Goal: Information Seeking & Learning: Learn about a topic

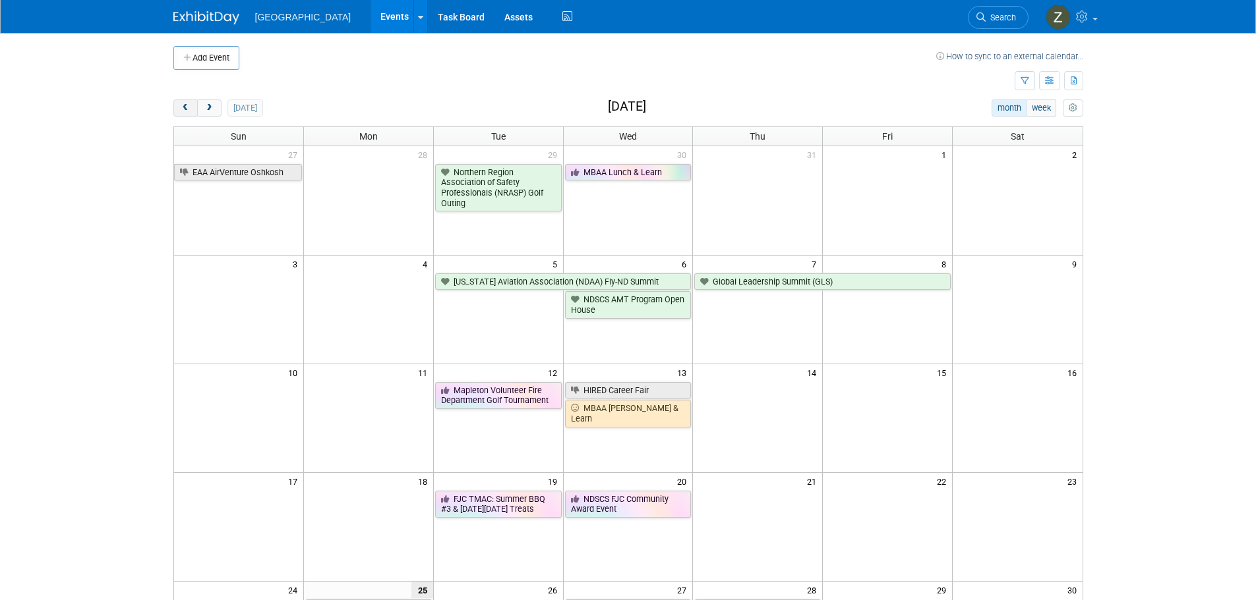
click at [190, 109] on button "prev" at bounding box center [185, 108] width 24 height 17
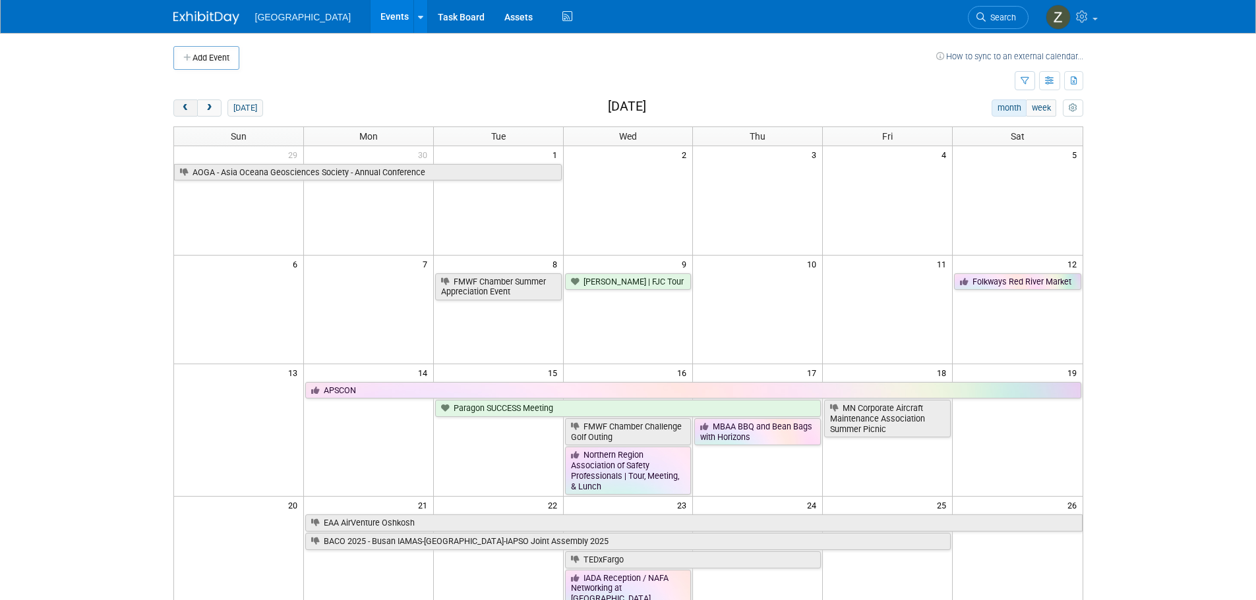
click at [190, 107] on span "prev" at bounding box center [186, 108] width 10 height 9
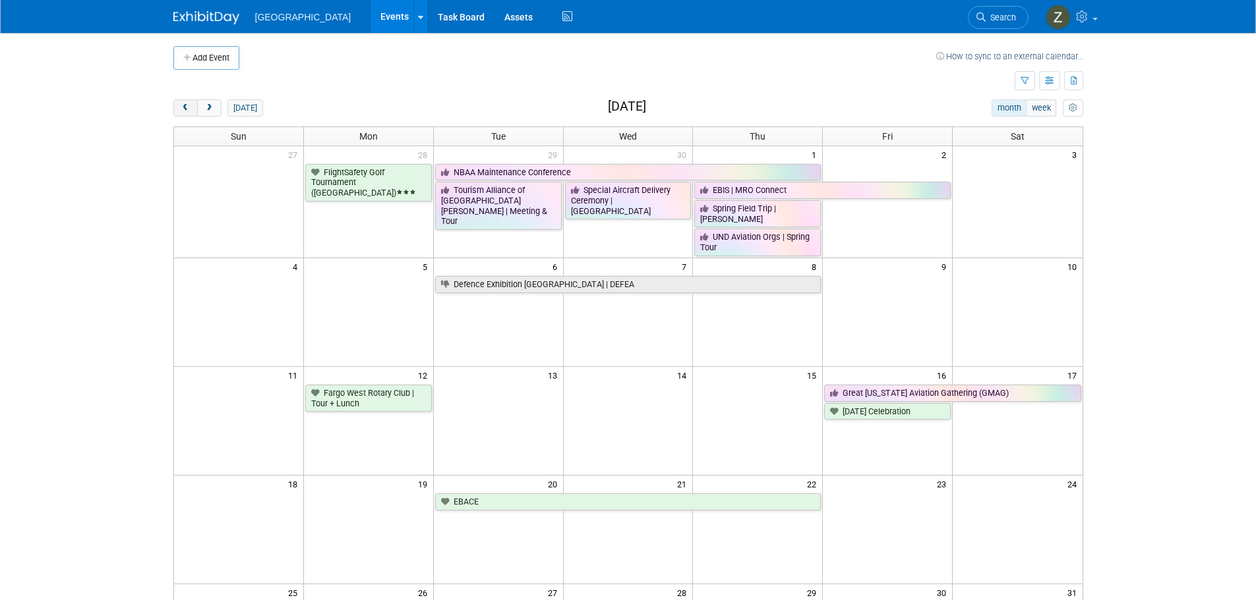
click at [189, 107] on span "prev" at bounding box center [186, 108] width 10 height 9
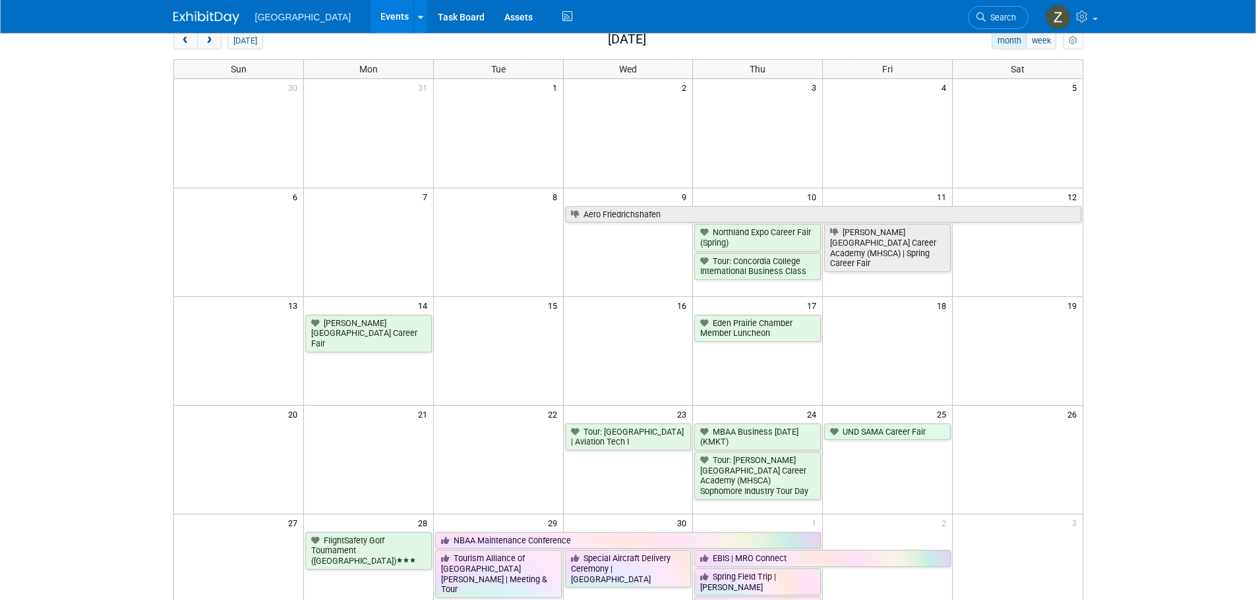
scroll to position [264, 0]
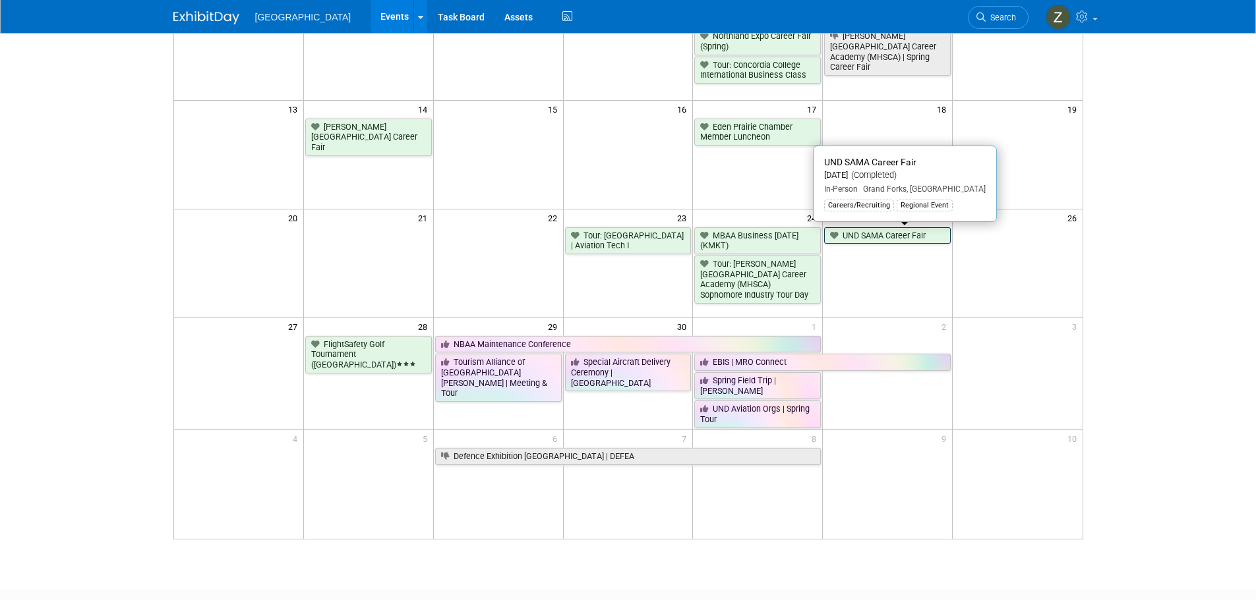
click at [921, 236] on link "UND SAMA Career Fair" at bounding box center [887, 235] width 127 height 17
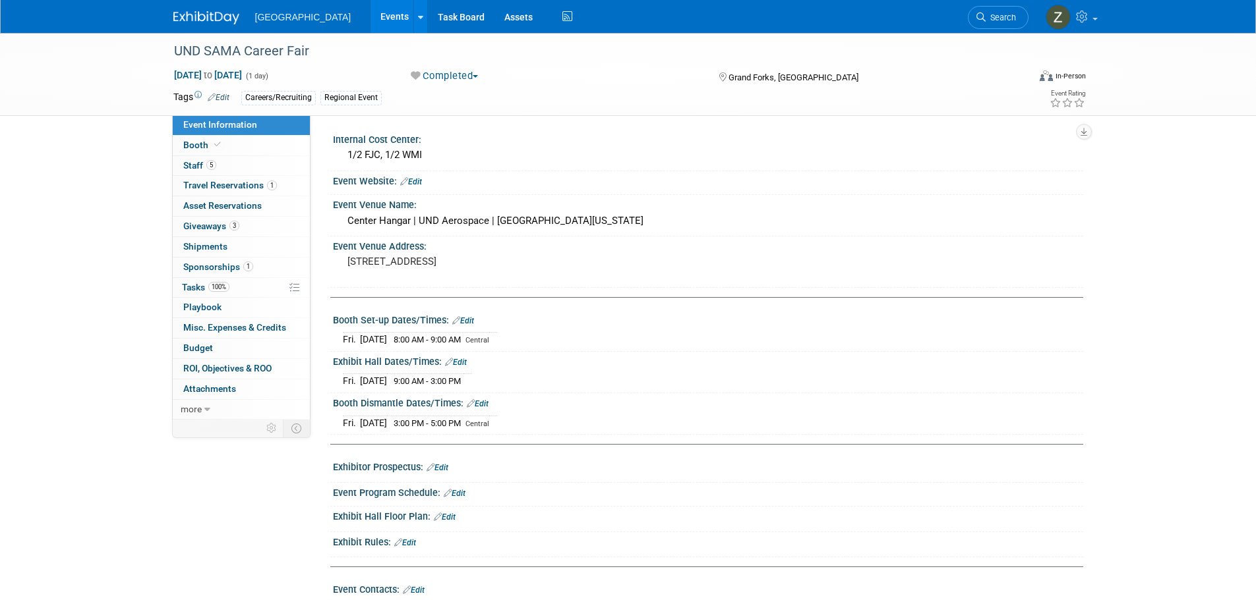
click at [381, 8] on link "Events" at bounding box center [394, 16] width 48 height 33
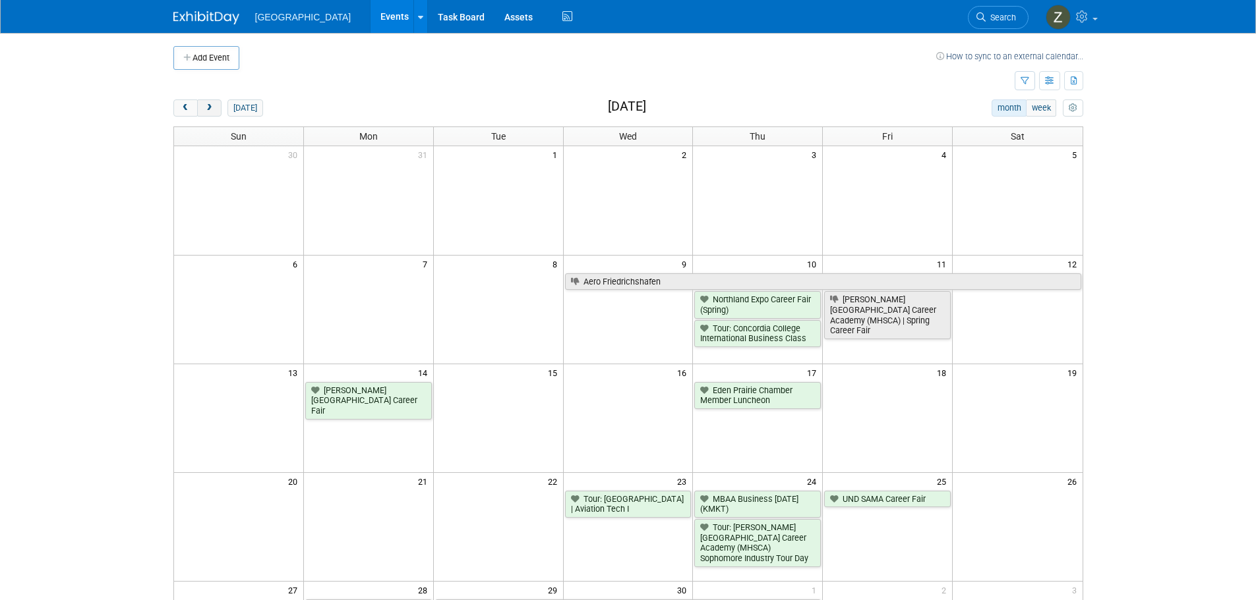
click at [216, 103] on button "next" at bounding box center [209, 108] width 24 height 17
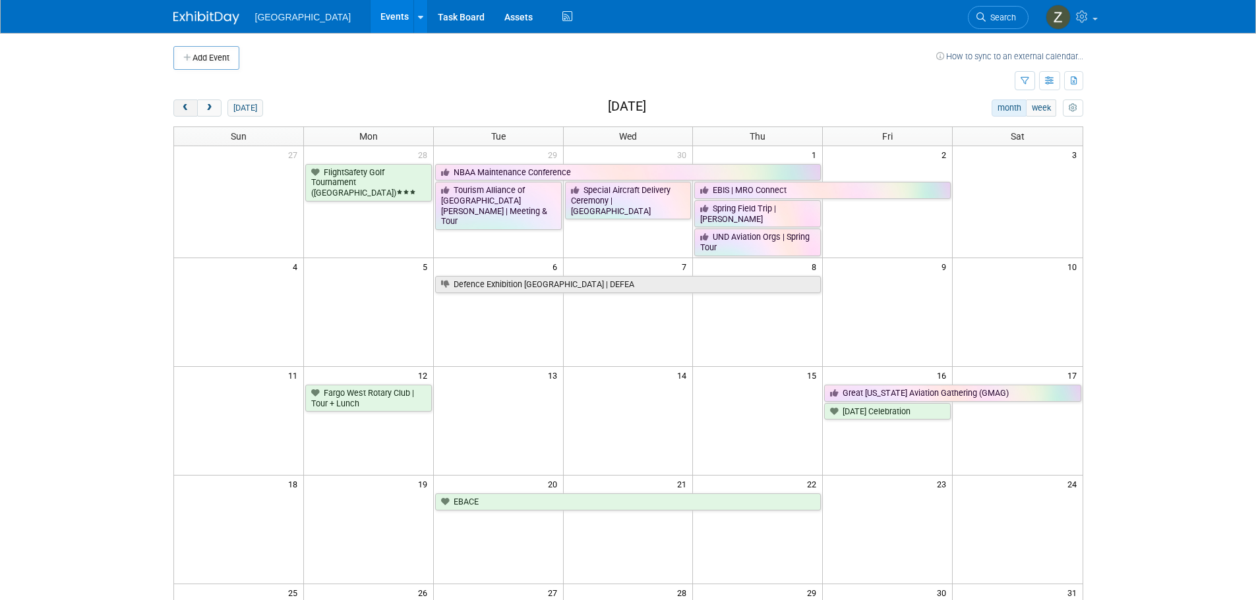
click at [179, 113] on button "prev" at bounding box center [185, 108] width 24 height 17
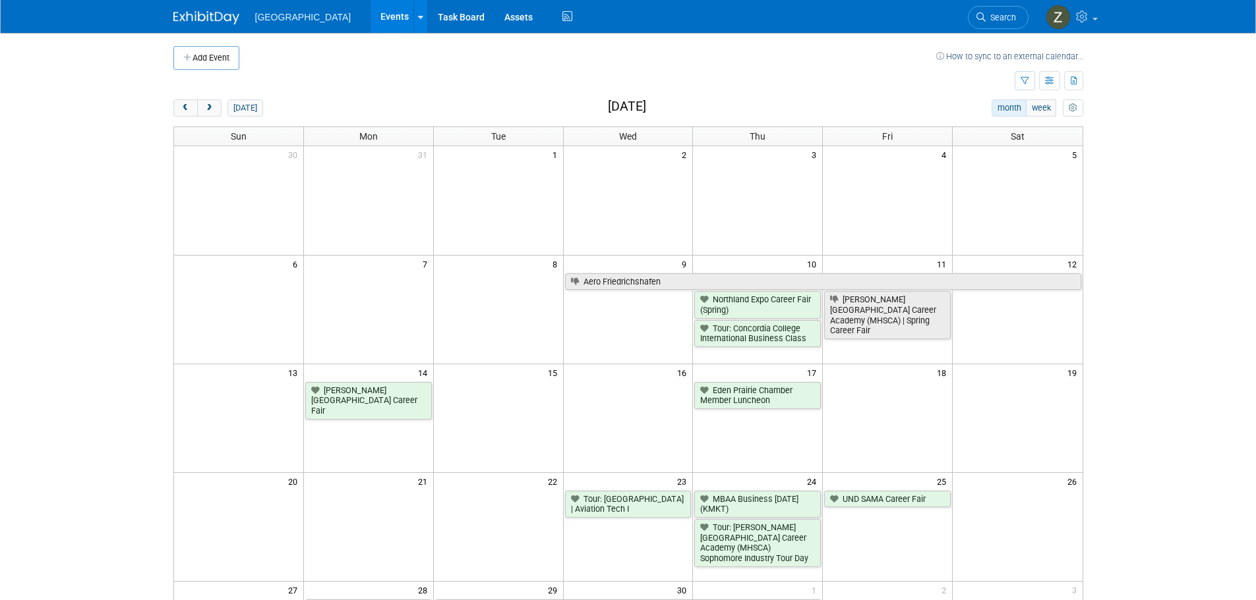
click at [172, 113] on div "Add Event How to sync to an external calendar... New Event Duplicate Event Warn…" at bounding box center [627, 431] width 929 height 797
click at [174, 109] on button "prev" at bounding box center [185, 108] width 24 height 17
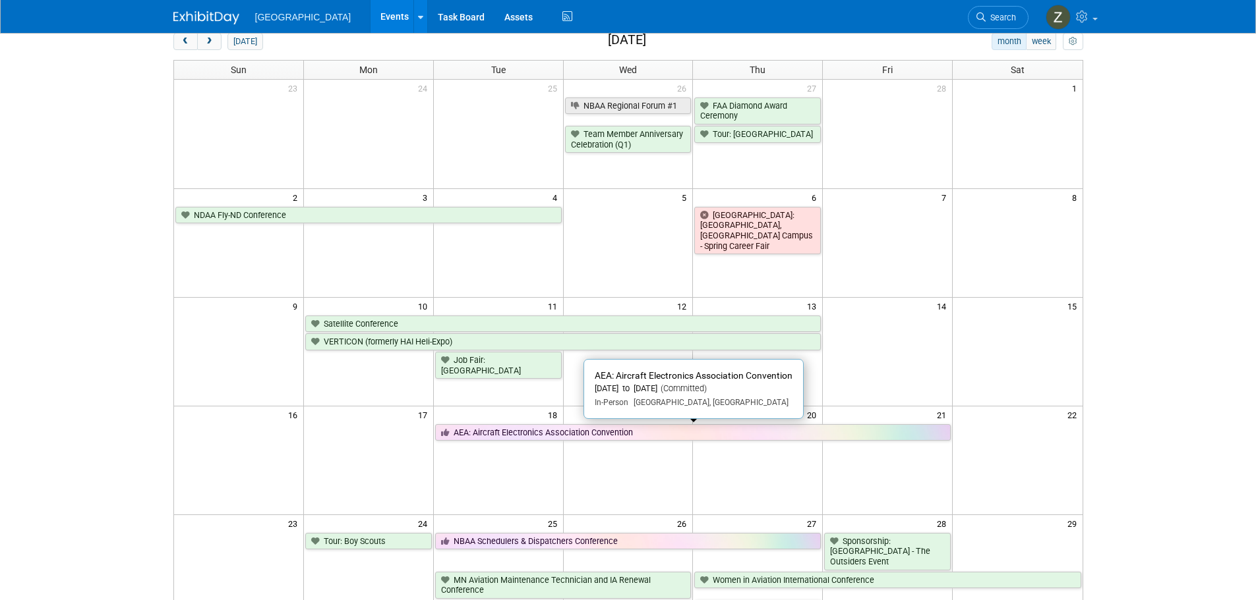
scroll to position [66, 0]
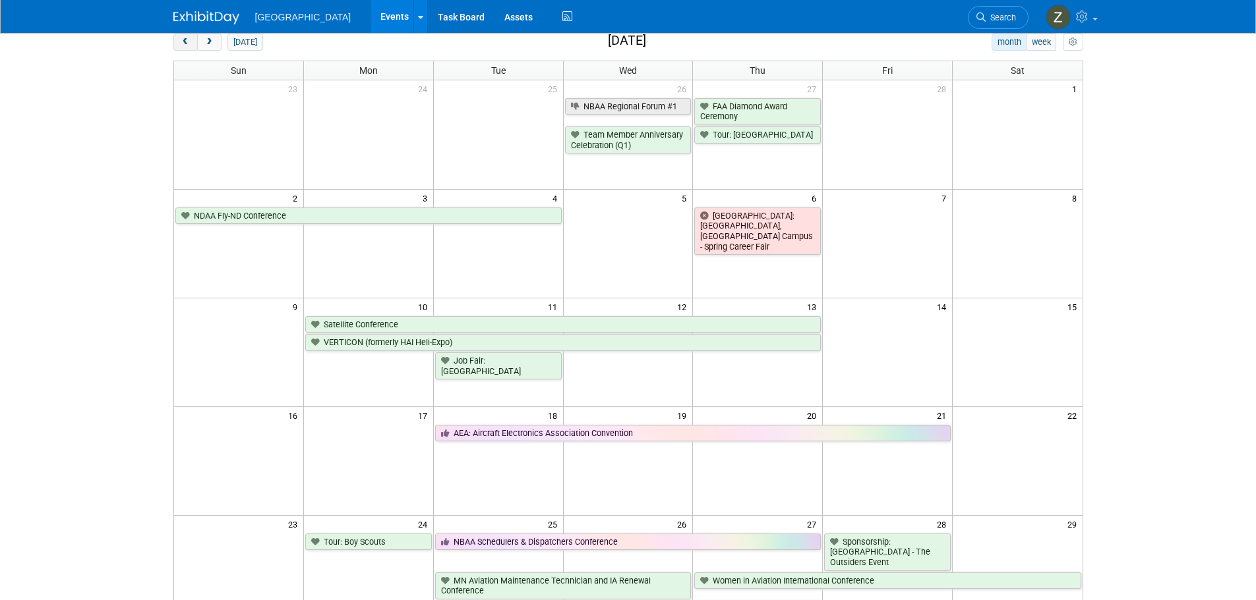
click at [185, 45] on span "prev" at bounding box center [186, 42] width 10 height 9
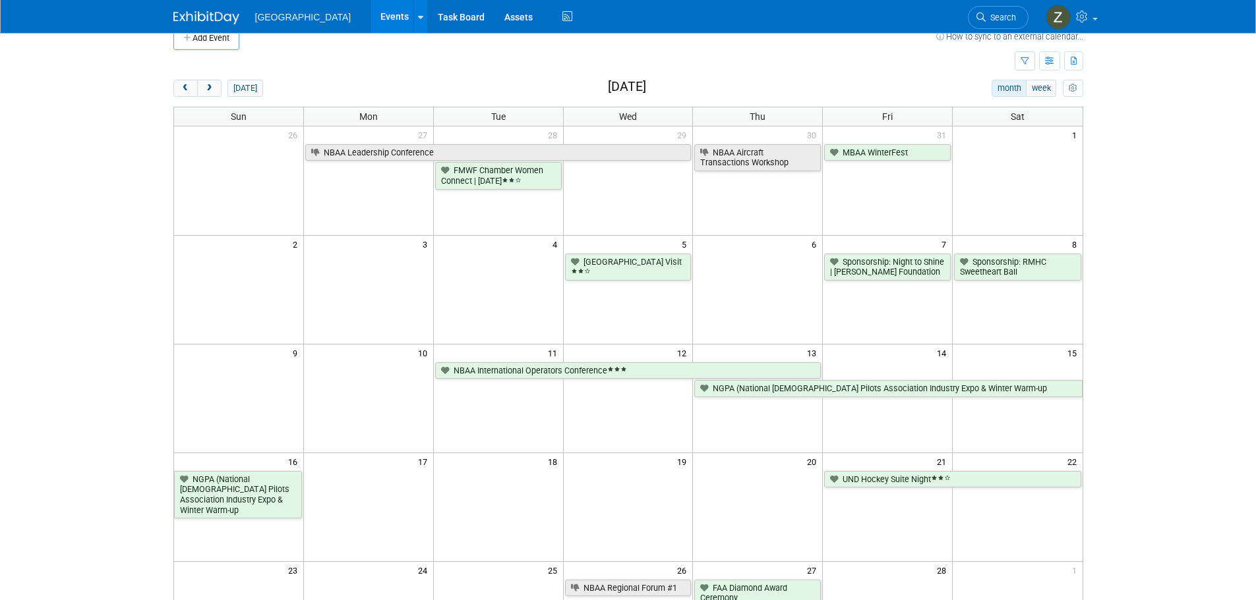
scroll to position [0, 0]
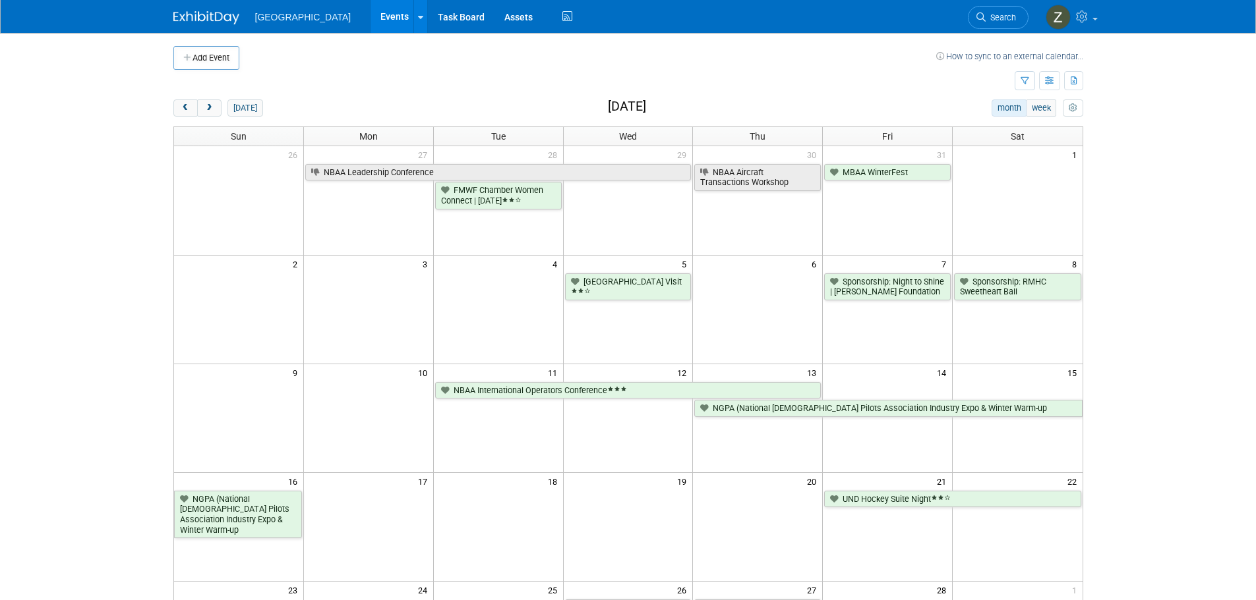
click at [172, 107] on div "Add Event How to sync to an external calendar... New Event Duplicate Event Warn…" at bounding box center [627, 430] width 929 height 794
click at [184, 107] on span "prev" at bounding box center [186, 108] width 10 height 9
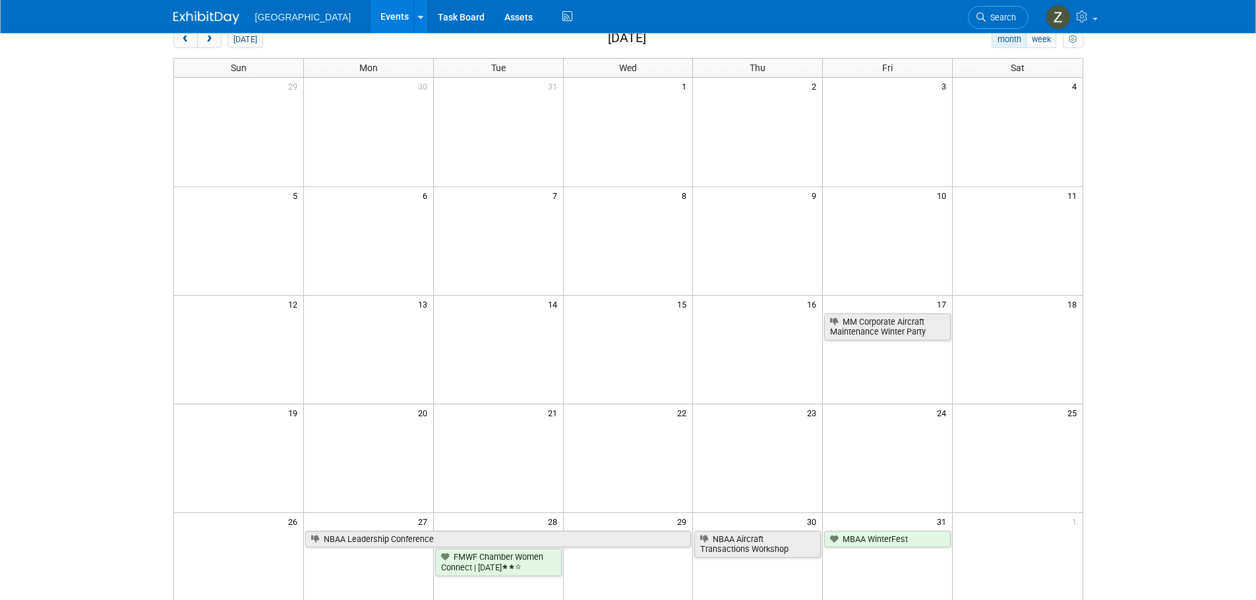
scroll to position [66, 0]
click at [1003, 18] on span "Search" at bounding box center [1000, 18] width 30 height 10
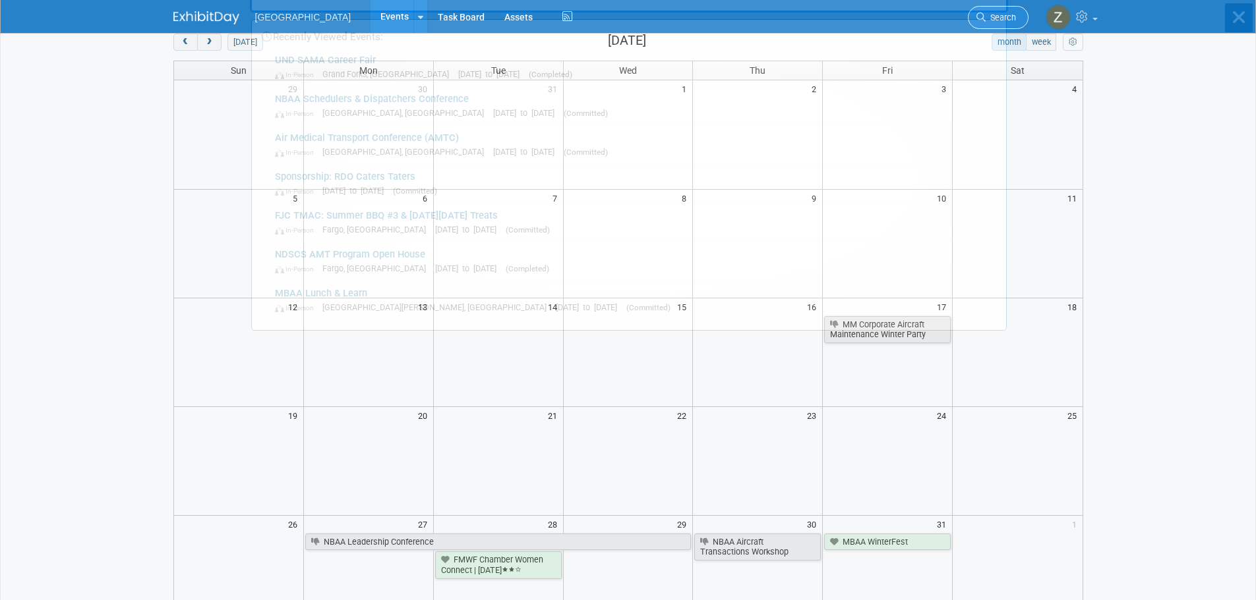
scroll to position [0, 0]
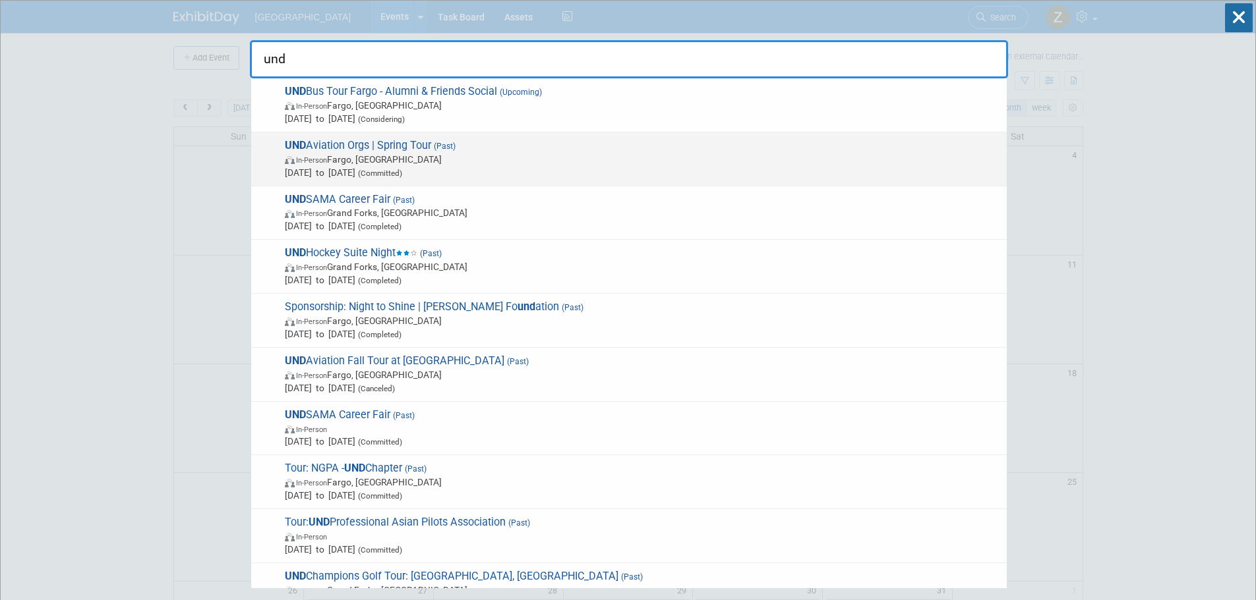
type input "und"
click at [465, 171] on span "May 1, 2025 to May 1, 2025 (Committed)" at bounding box center [642, 172] width 715 height 13
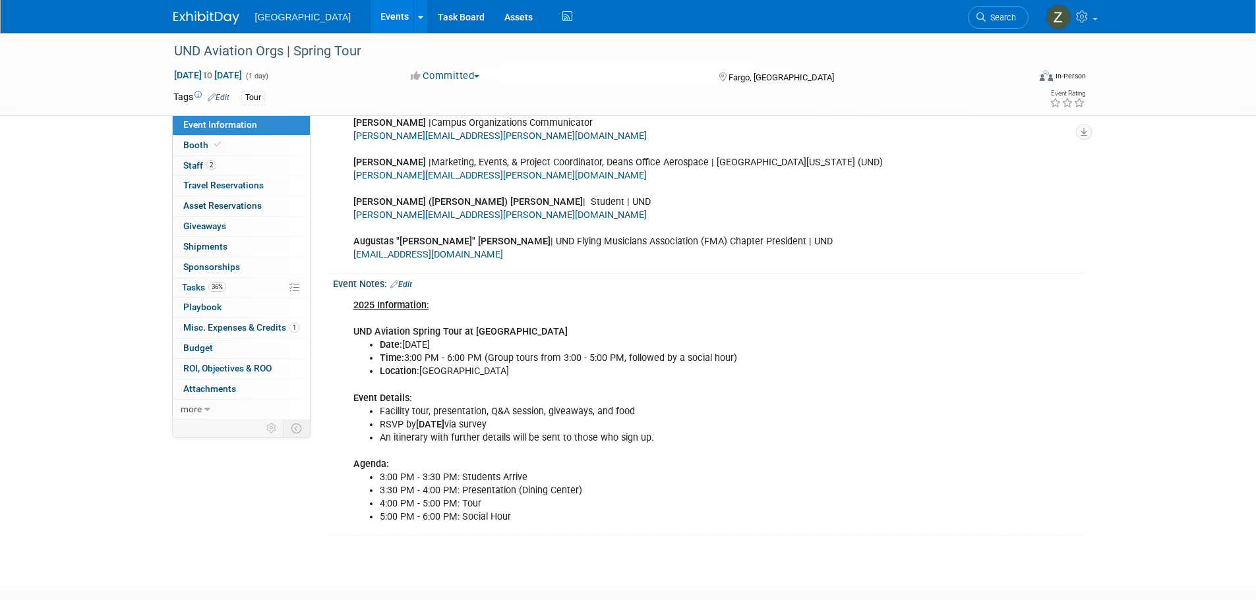
scroll to position [461, 0]
click at [370, 12] on link "Events" at bounding box center [394, 16] width 48 height 33
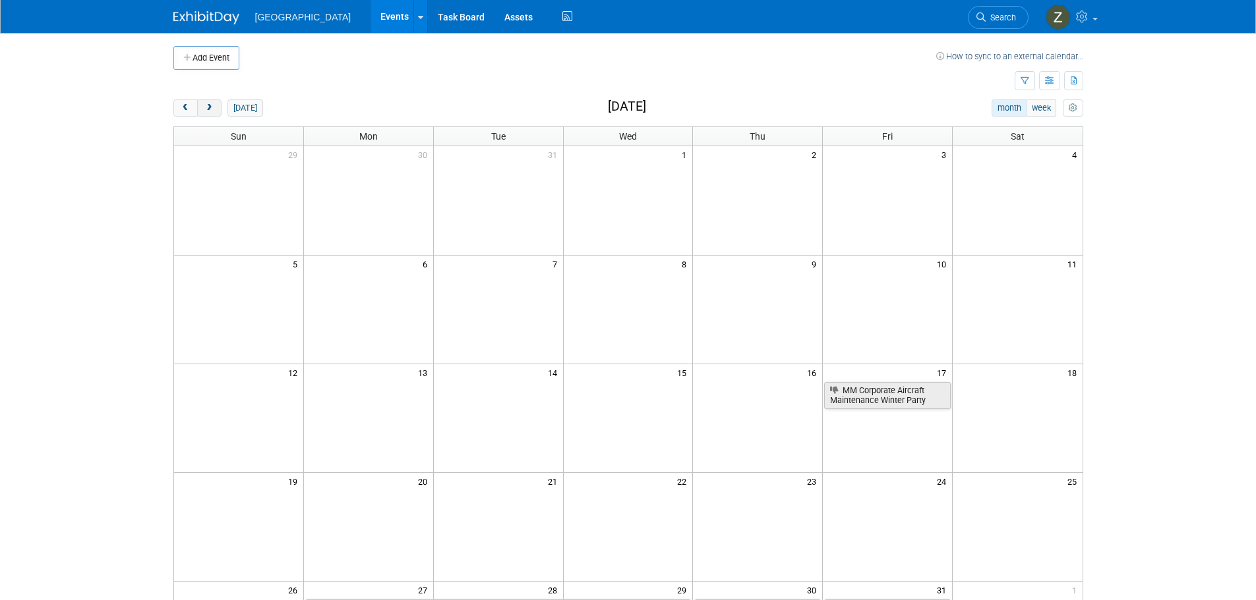
click at [213, 107] on span "next" at bounding box center [209, 108] width 10 height 9
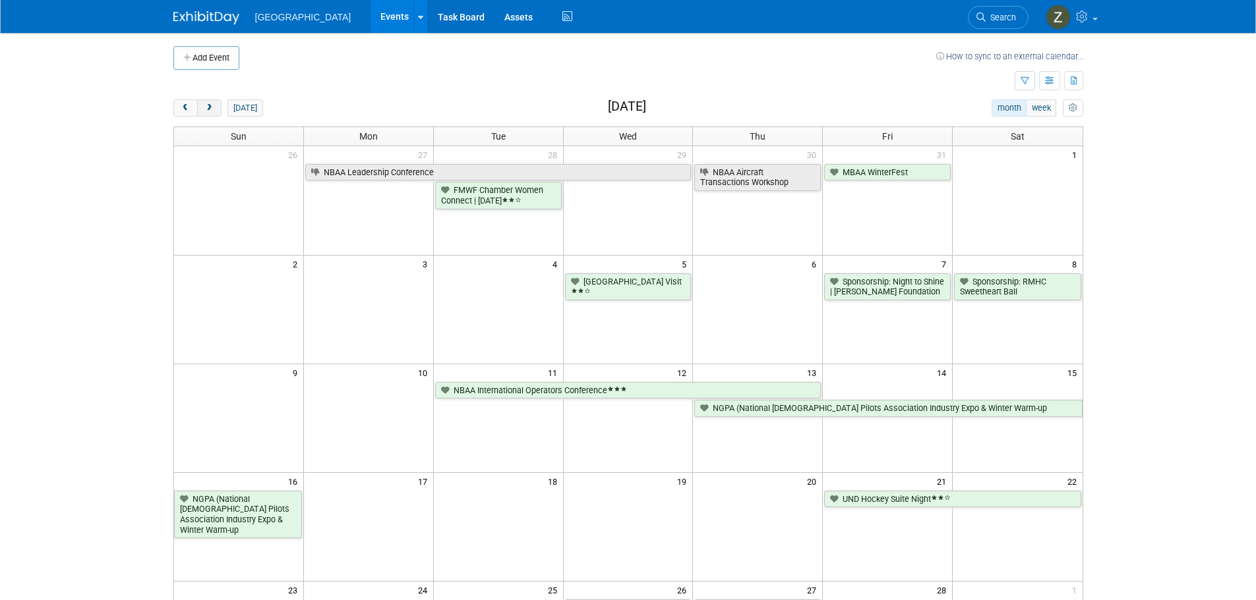
click at [216, 103] on button "next" at bounding box center [209, 108] width 24 height 17
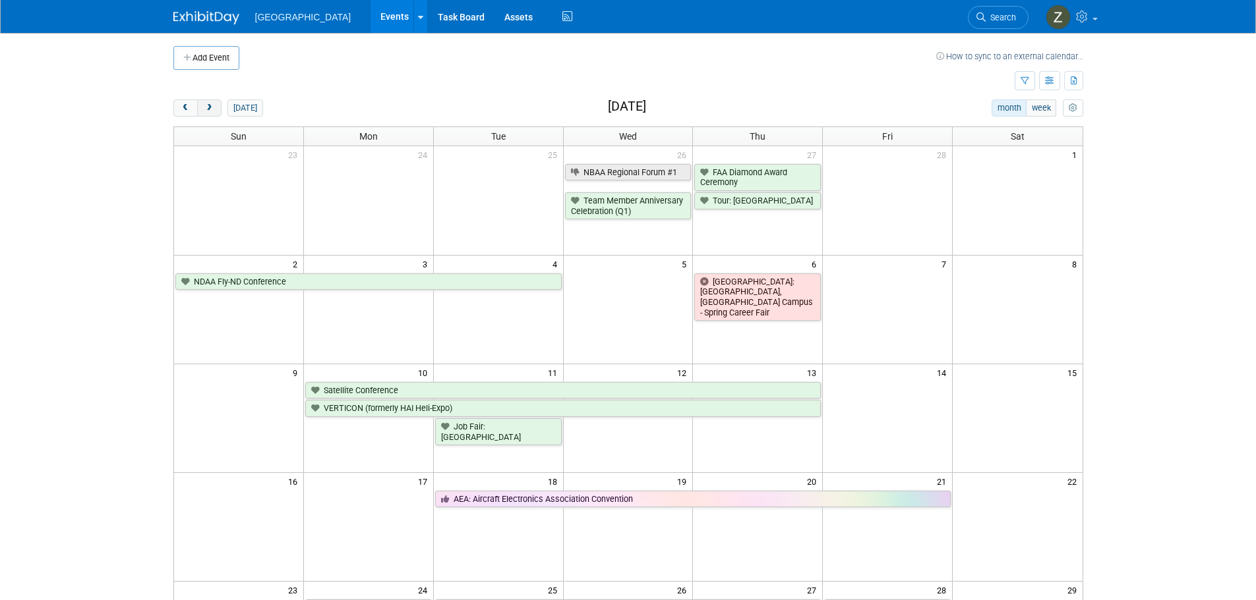
click at [216, 103] on button "next" at bounding box center [209, 108] width 24 height 17
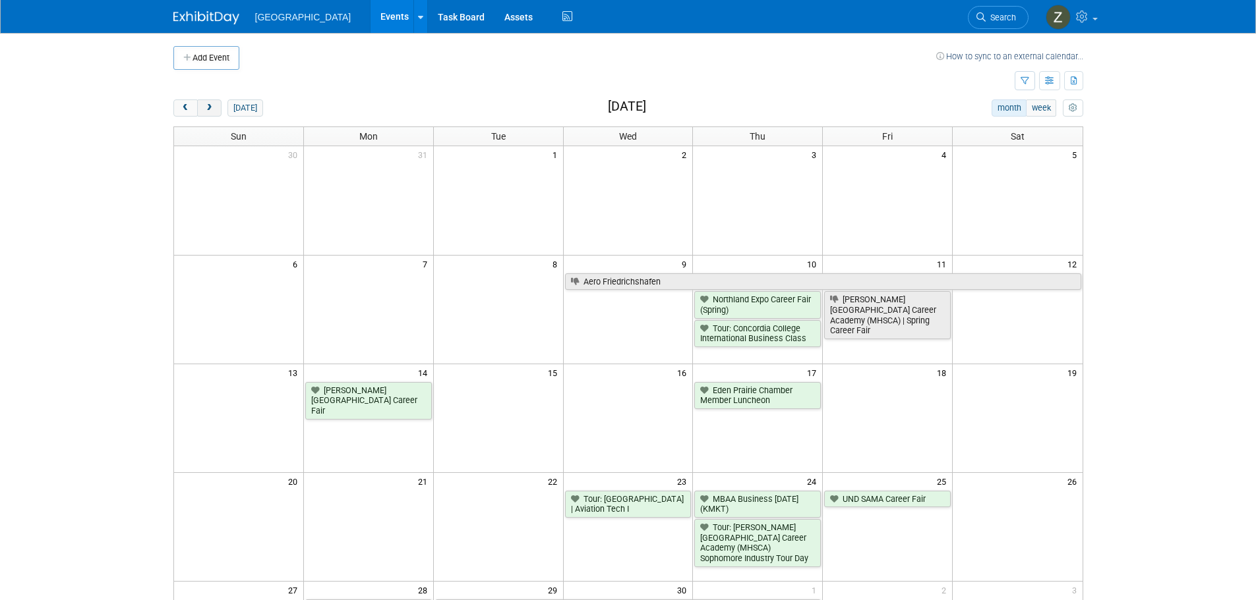
click at [216, 106] on button "next" at bounding box center [209, 108] width 24 height 17
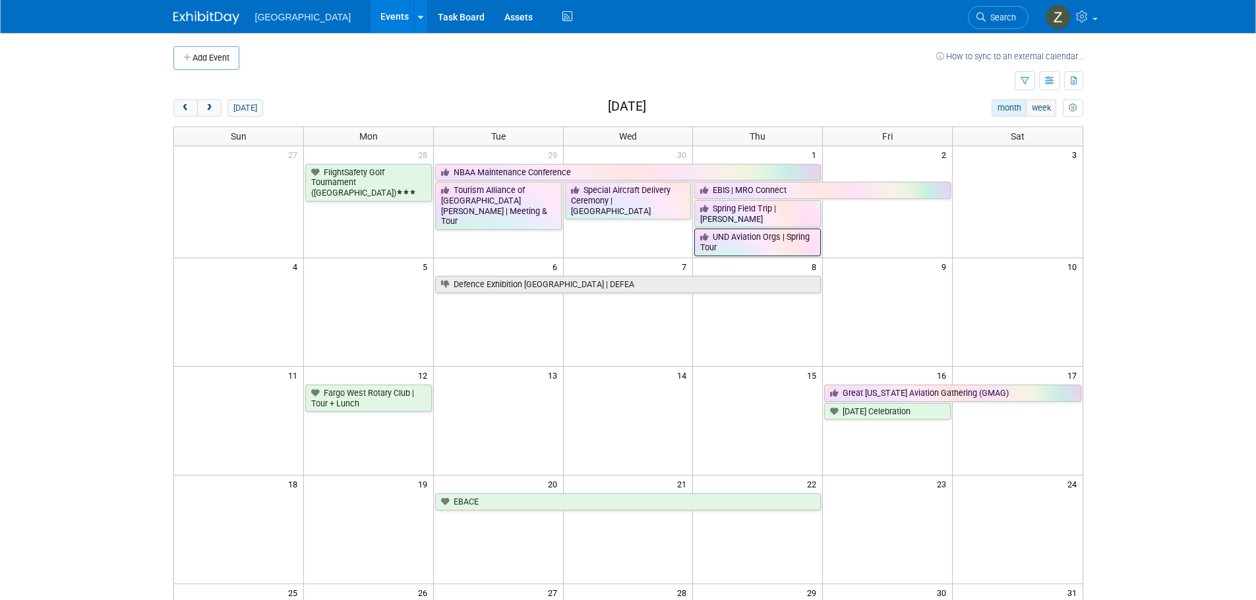
click at [754, 234] on link "UND Aviation Orgs | Spring Tour" at bounding box center [757, 242] width 127 height 27
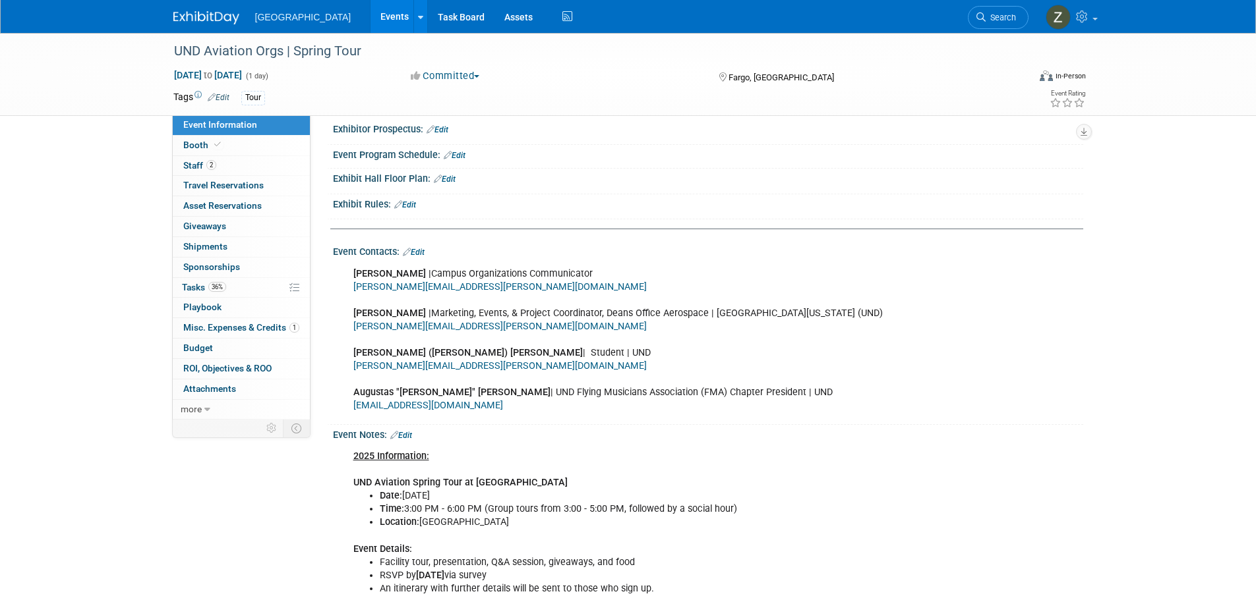
scroll to position [461, 0]
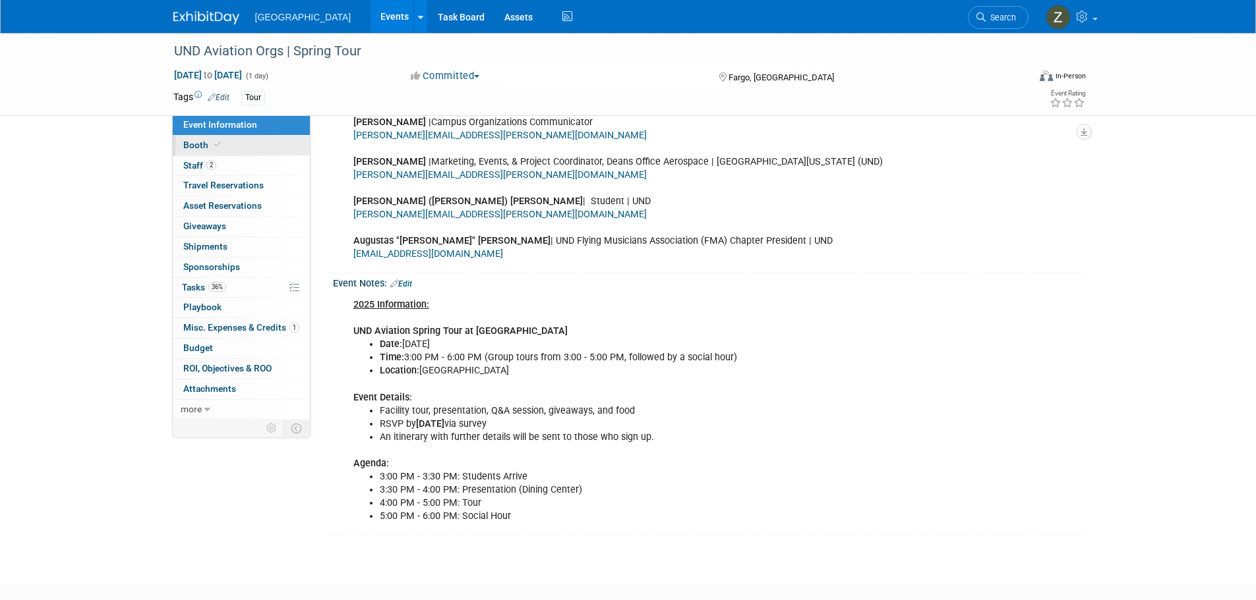
click at [254, 149] on link "Booth" at bounding box center [241, 146] width 137 height 20
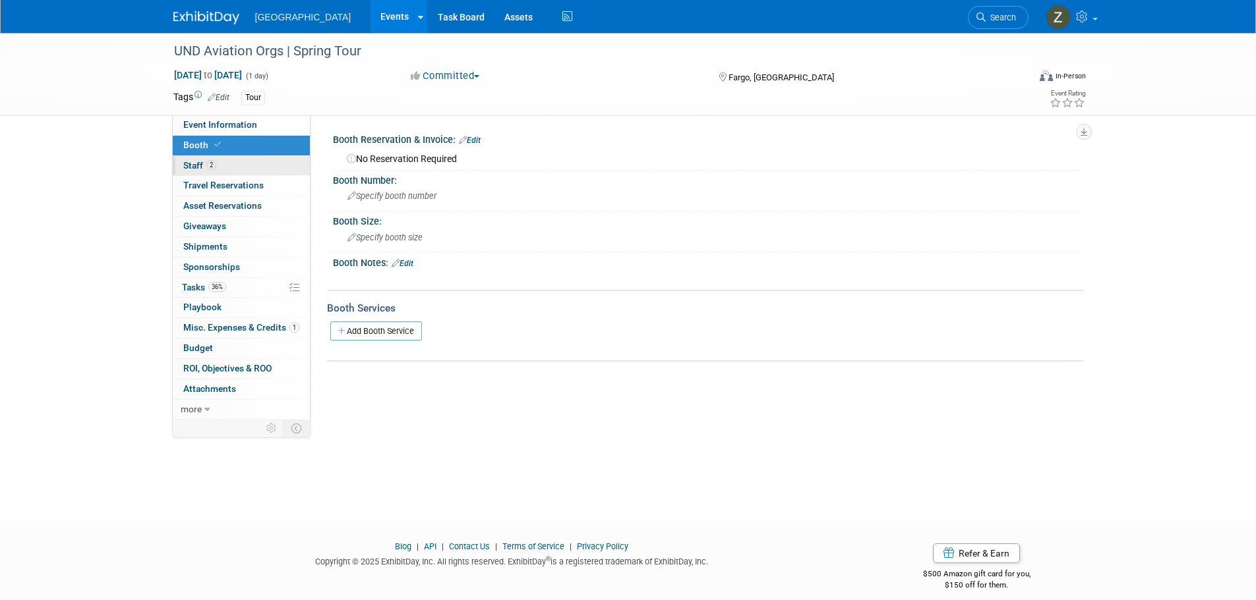
click at [252, 163] on link "2 Staff 2" at bounding box center [241, 166] width 137 height 20
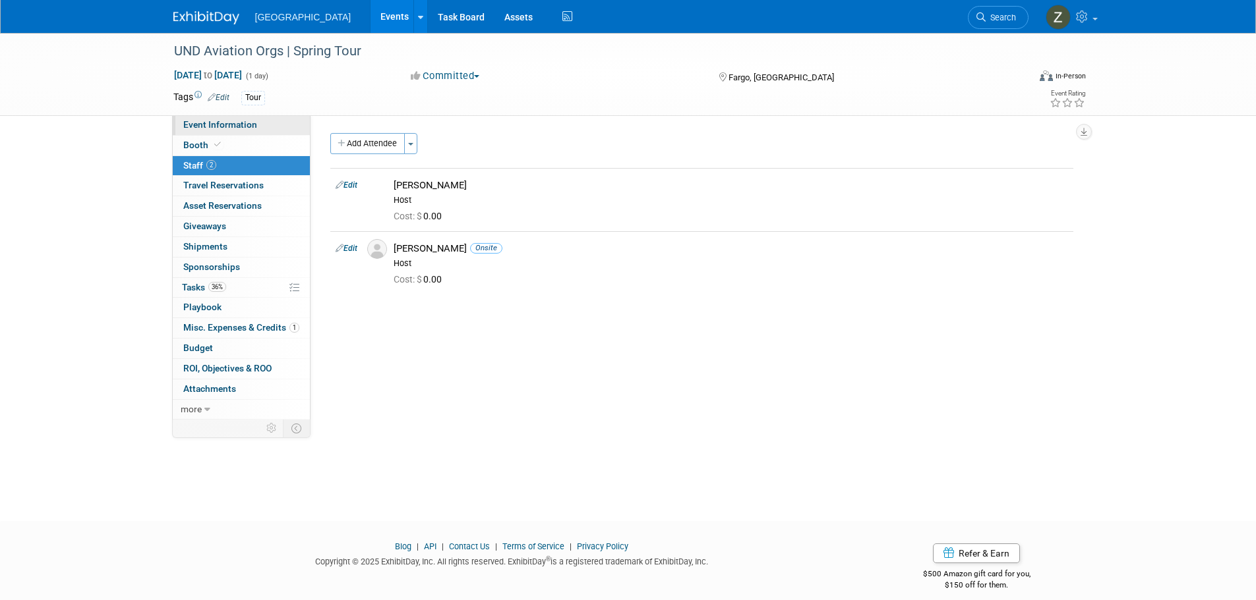
click at [255, 123] on link "Event Information" at bounding box center [241, 125] width 137 height 20
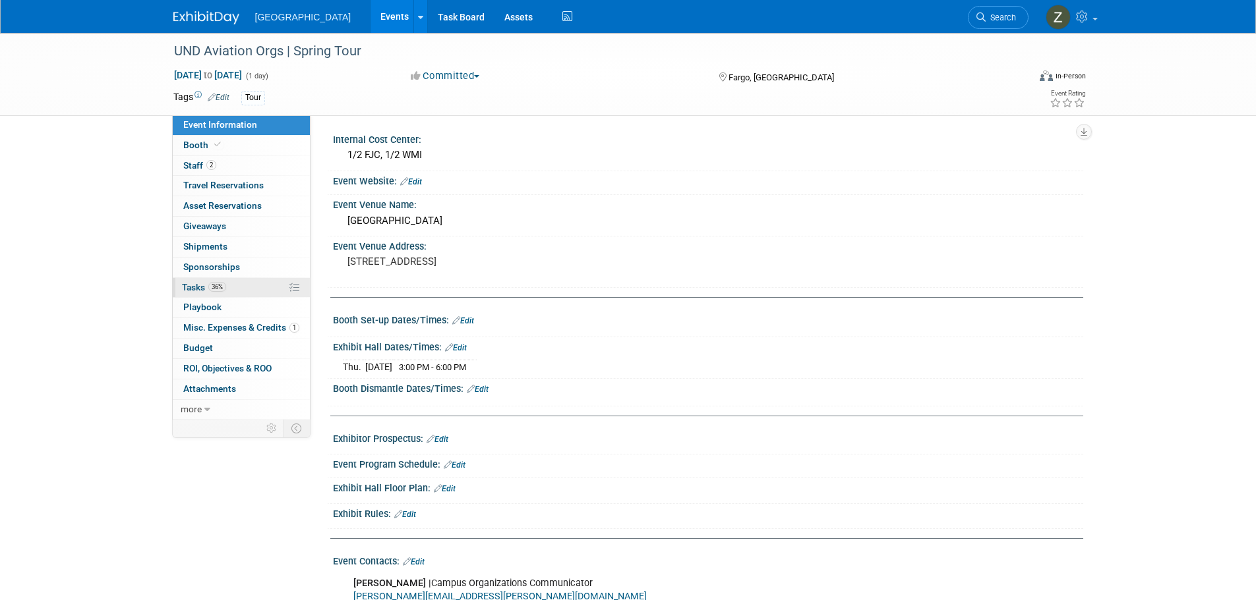
click at [237, 289] on link "36% Tasks 36%" at bounding box center [241, 288] width 137 height 20
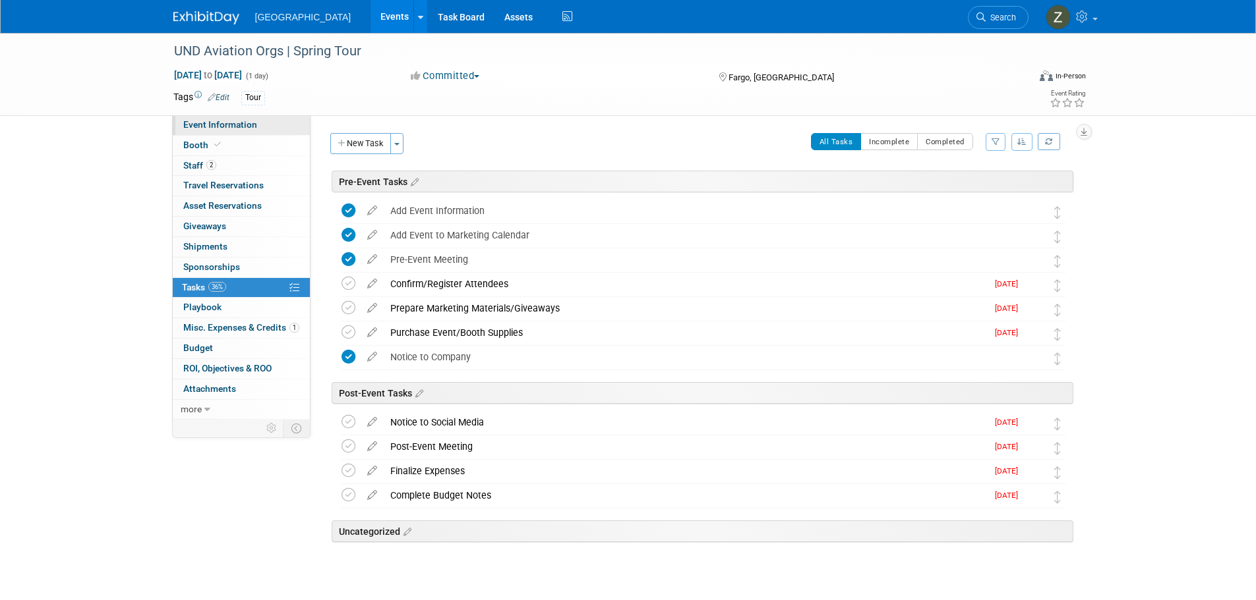
click at [246, 121] on span "Event Information" at bounding box center [220, 124] width 74 height 11
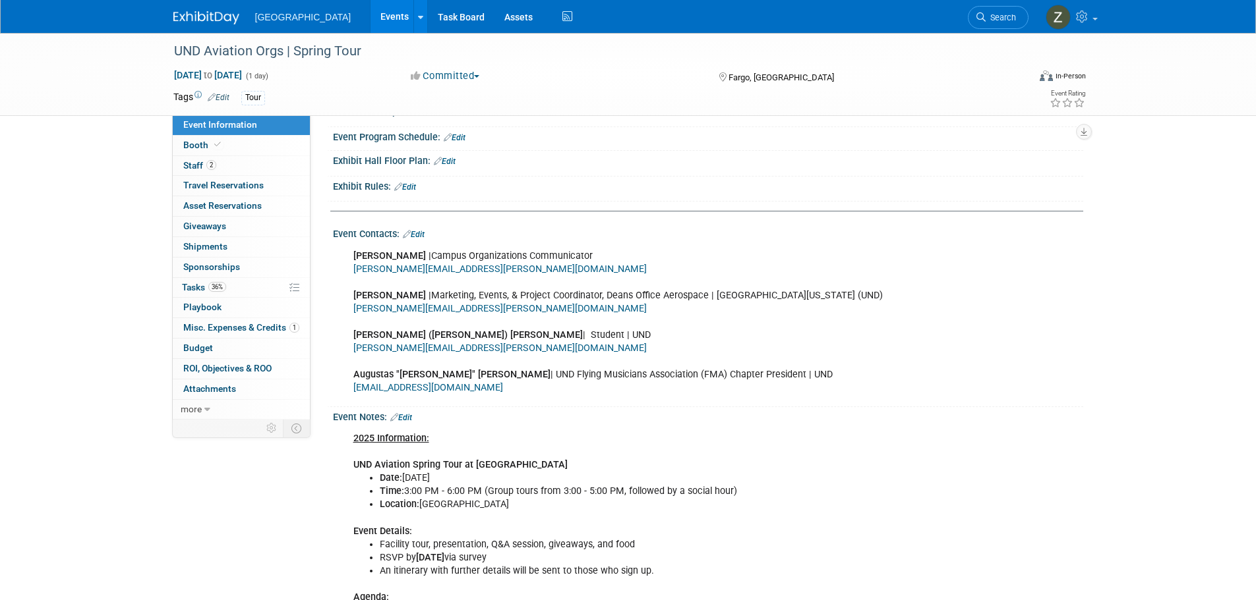
scroll to position [330, 0]
click at [255, 326] on span "Misc. Expenses & Credits 1" at bounding box center [241, 327] width 116 height 11
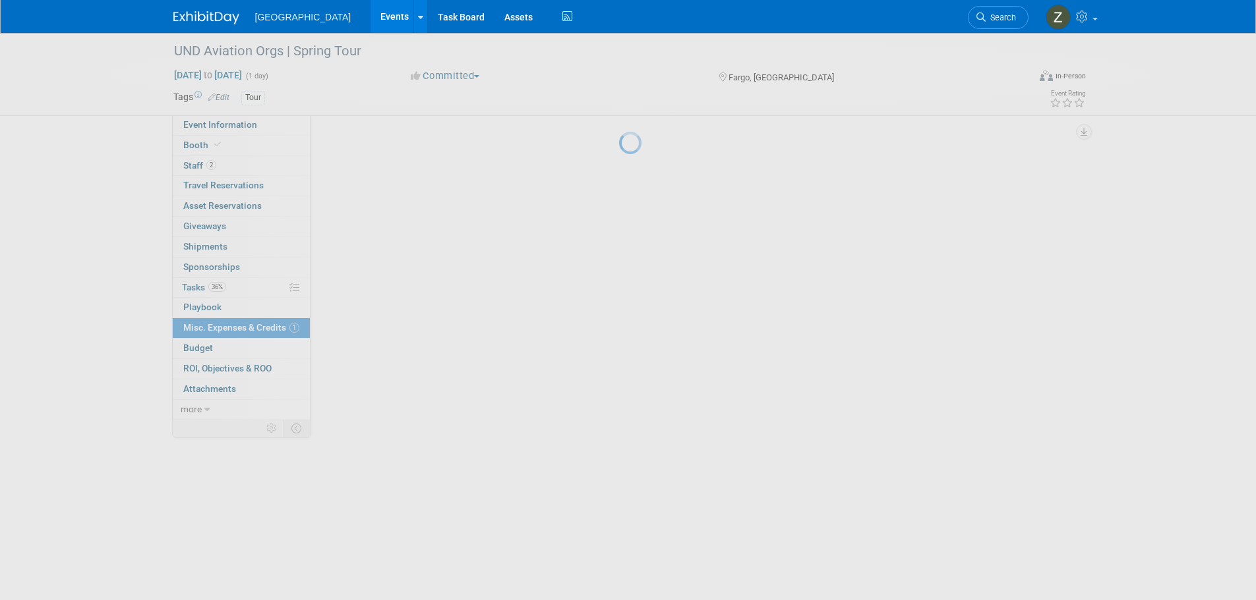
scroll to position [0, 0]
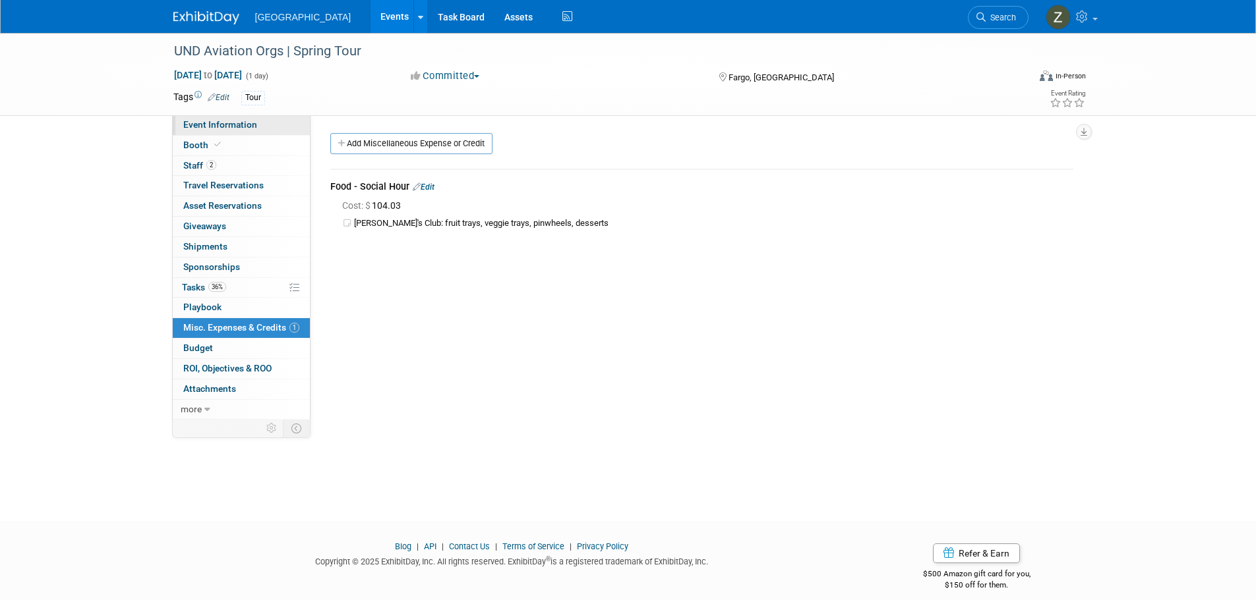
click at [262, 123] on link "Event Information" at bounding box center [241, 125] width 137 height 20
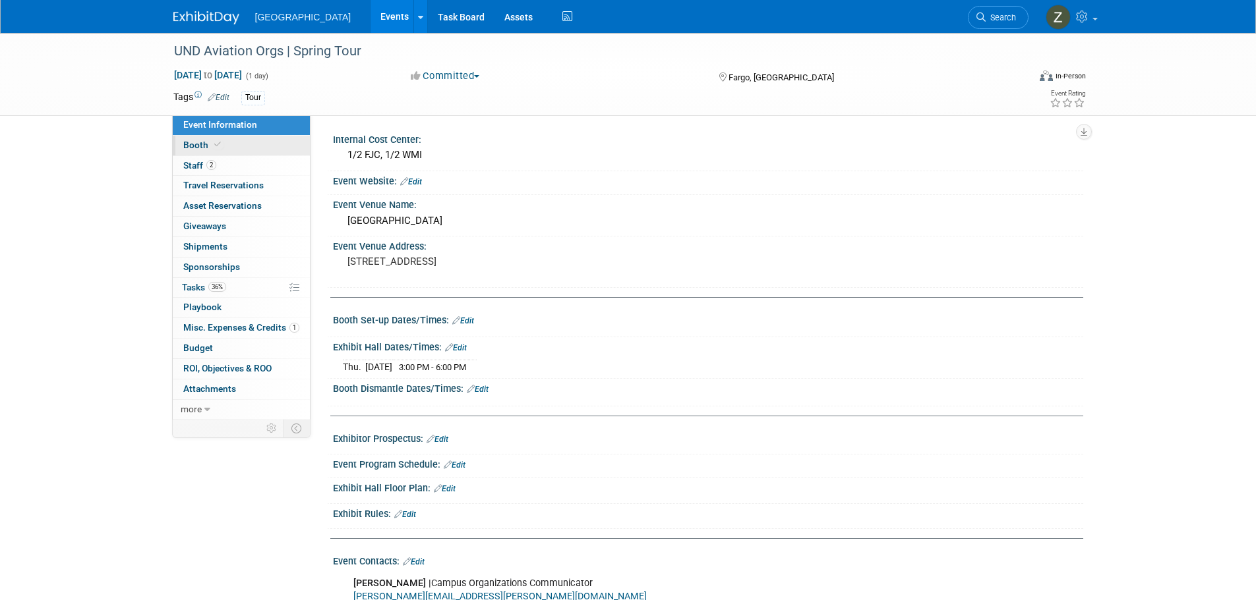
click at [223, 149] on link "Booth" at bounding box center [241, 146] width 137 height 20
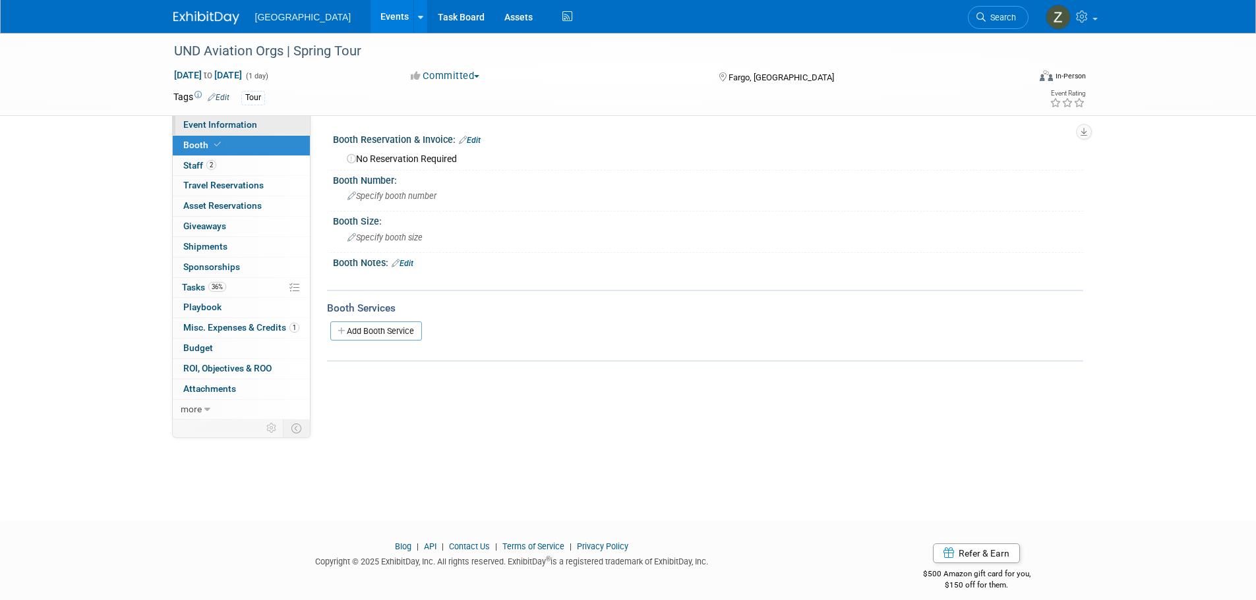
click at [231, 131] on link "Event Information" at bounding box center [241, 125] width 137 height 20
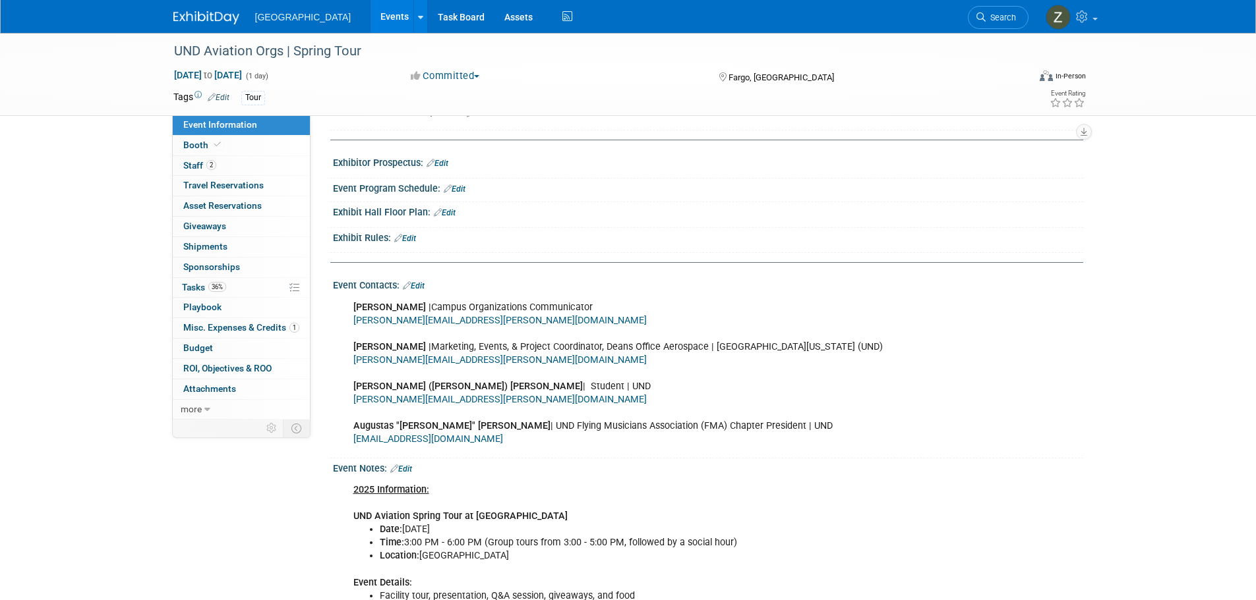
scroll to position [274, 0]
click at [370, 24] on link "Events" at bounding box center [394, 16] width 48 height 33
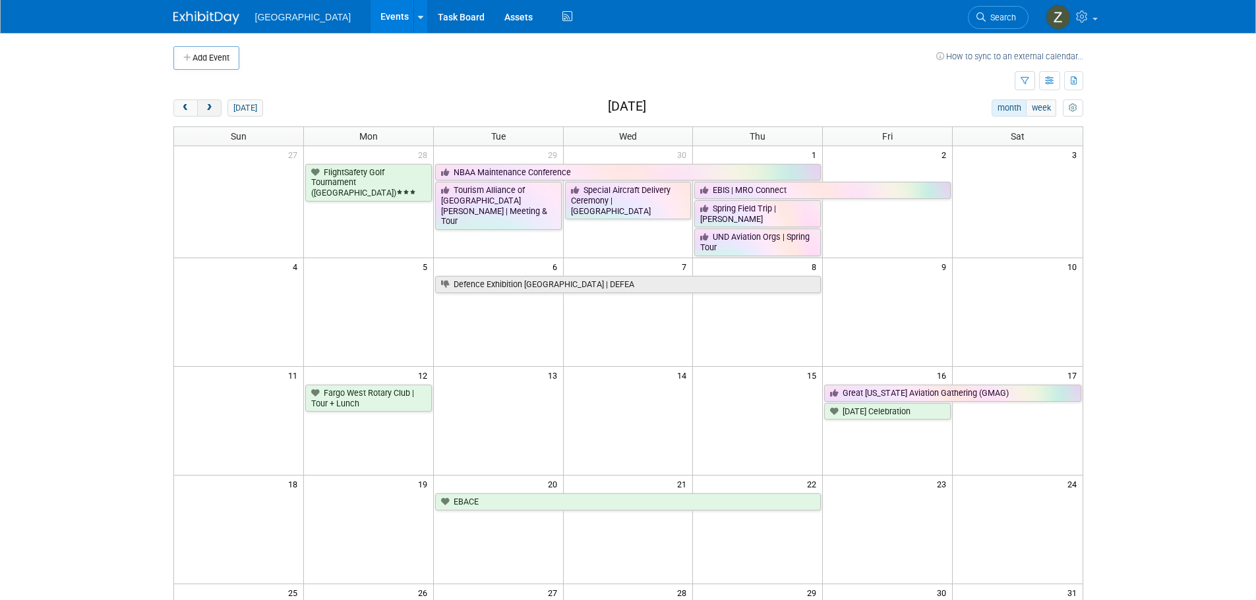
click at [219, 107] on button "next" at bounding box center [209, 108] width 24 height 17
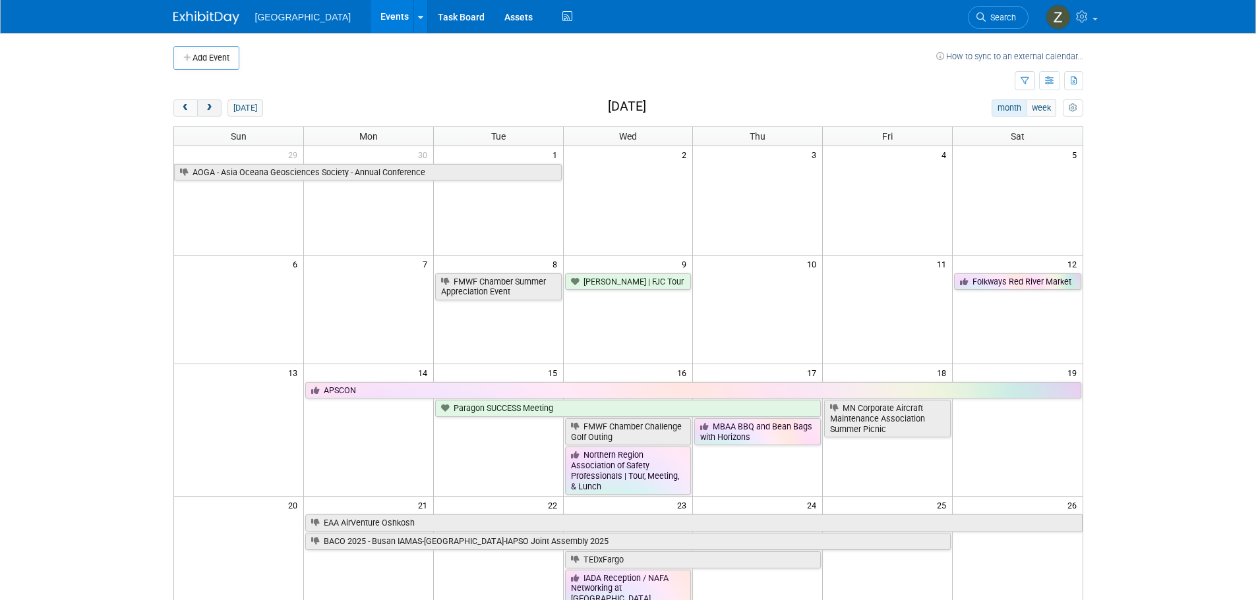
click at [219, 107] on button "next" at bounding box center [209, 108] width 24 height 17
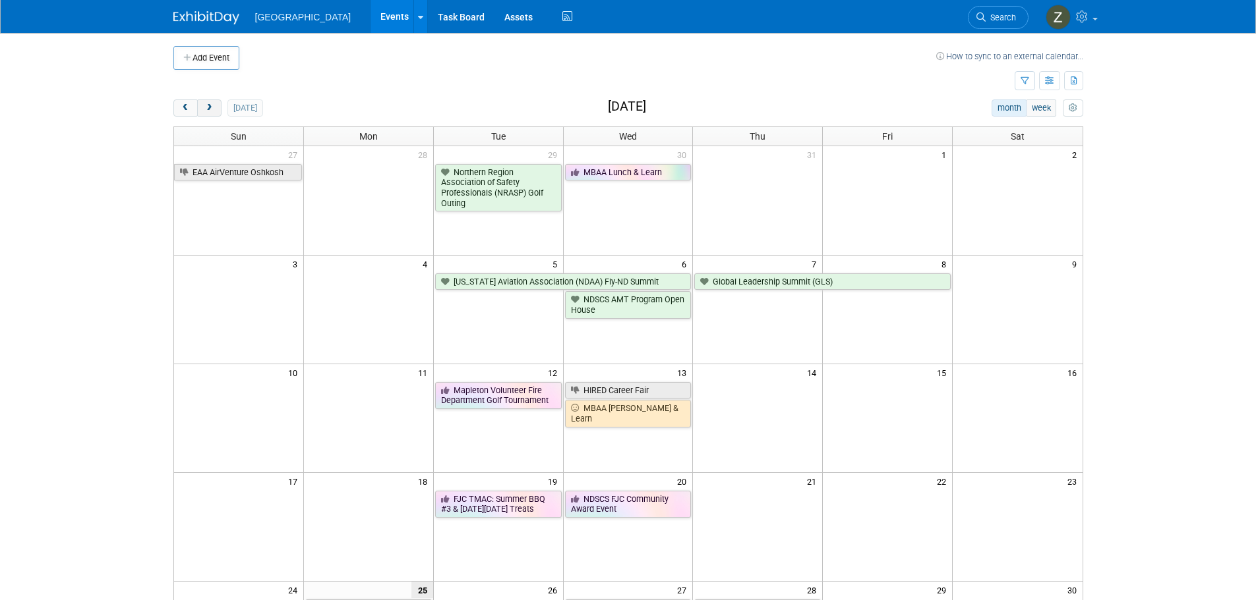
click at [219, 107] on button "next" at bounding box center [209, 108] width 24 height 17
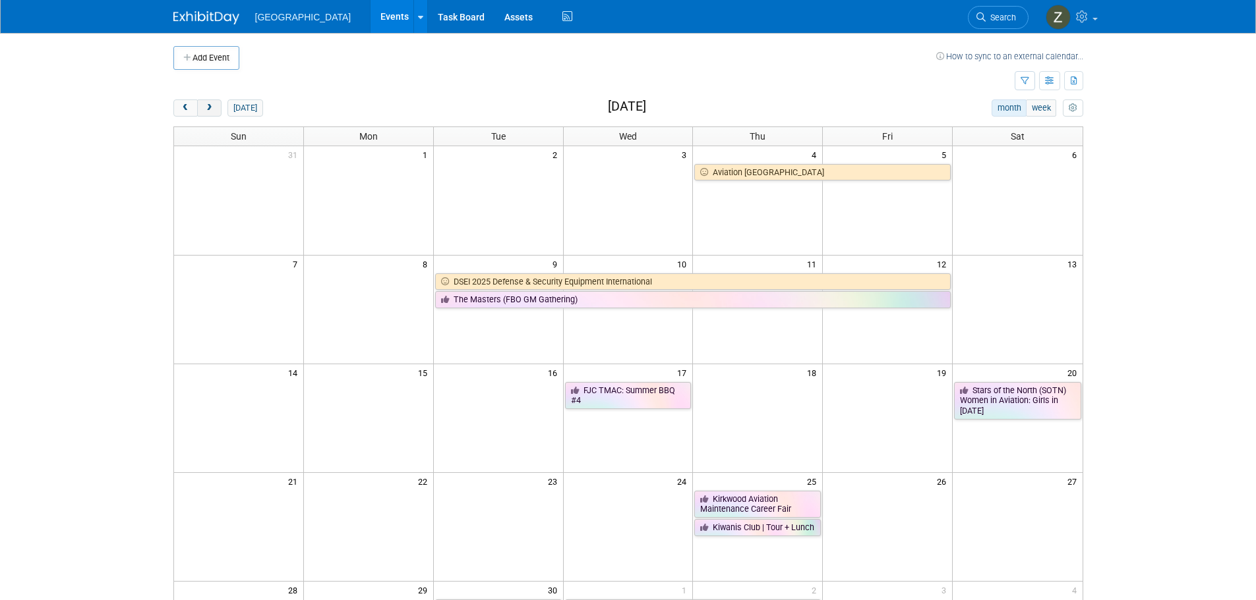
click at [211, 105] on span "next" at bounding box center [209, 108] width 10 height 9
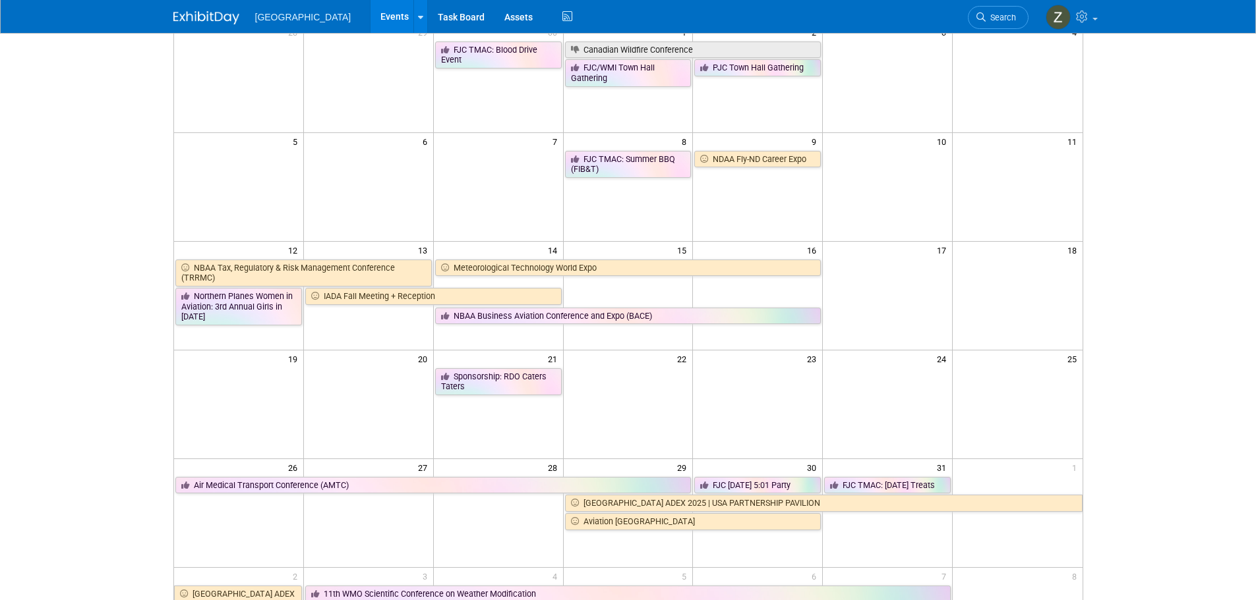
scroll to position [198, 0]
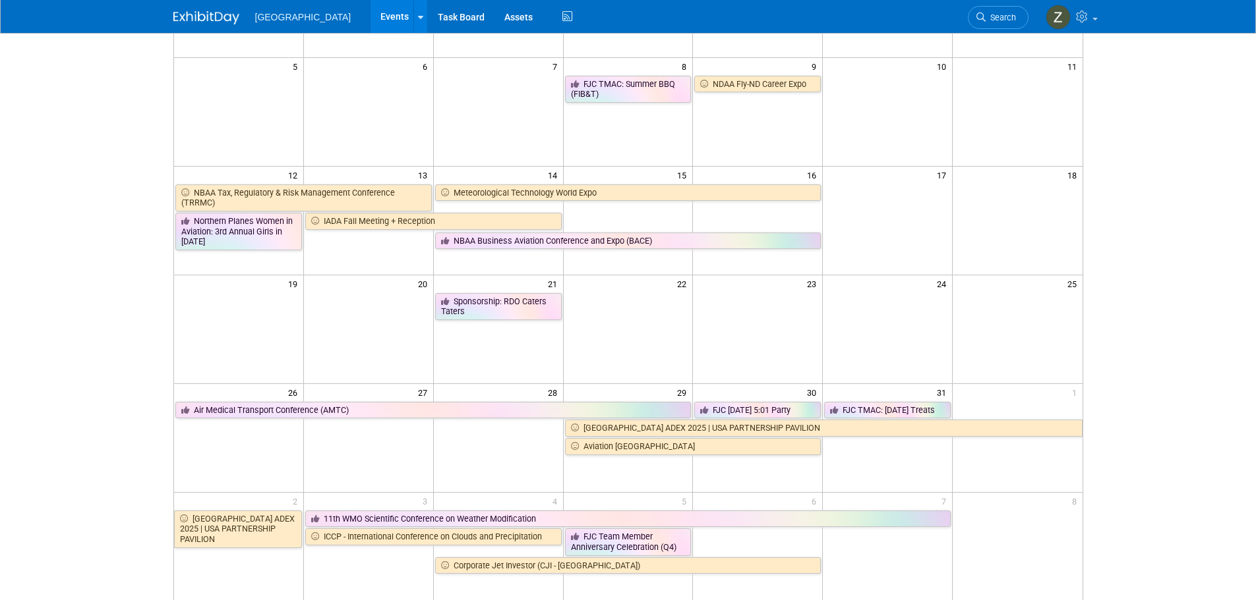
click at [276, 328] on td at bounding box center [239, 329] width 130 height 109
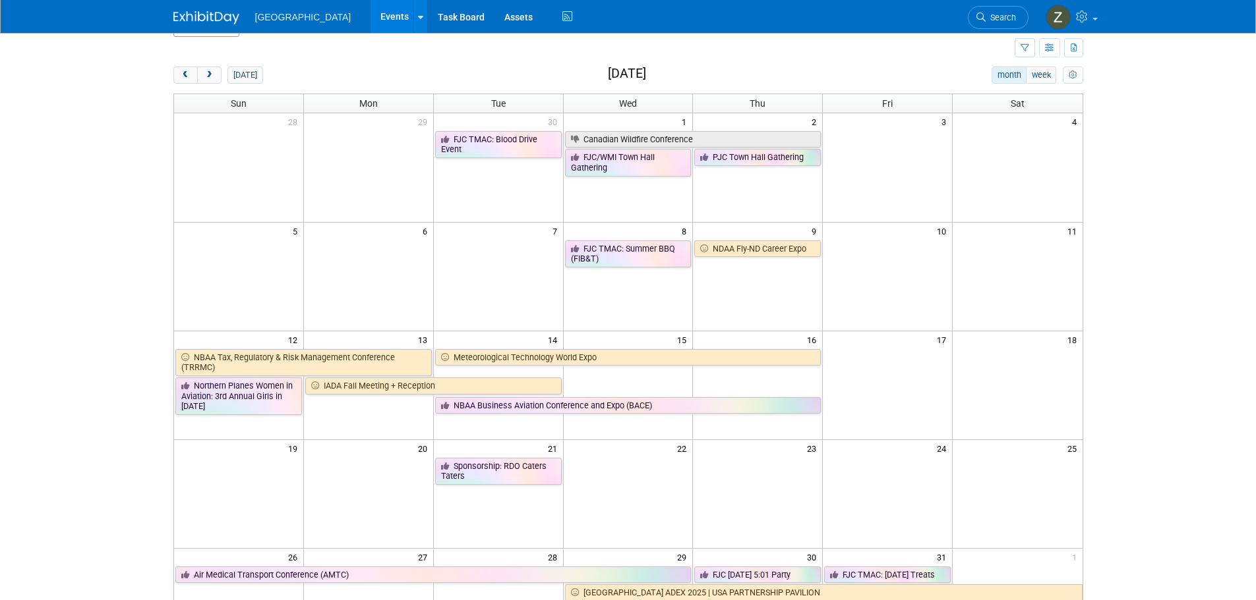
scroll to position [0, 0]
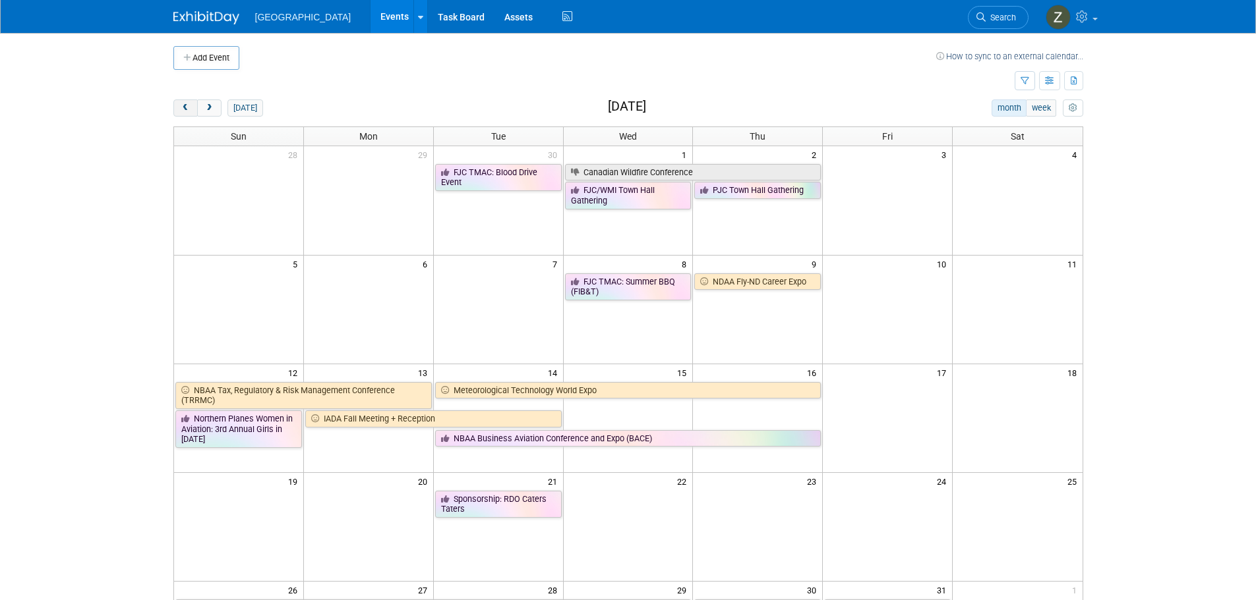
click at [185, 113] on button "prev" at bounding box center [185, 108] width 24 height 17
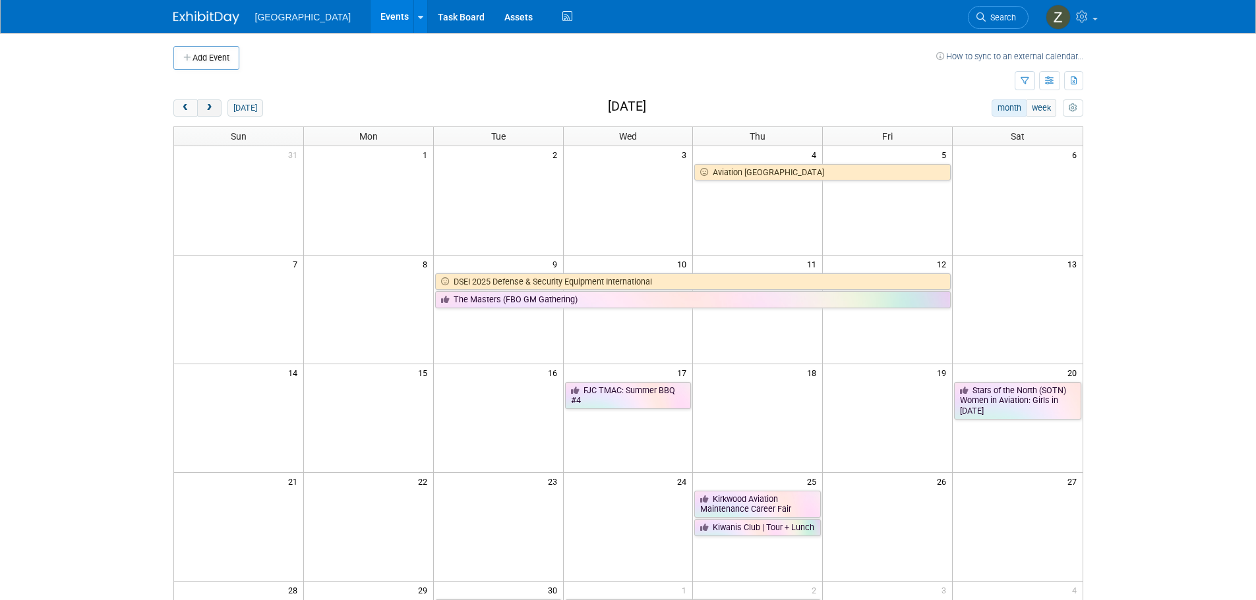
click at [212, 109] on span "next" at bounding box center [209, 108] width 10 height 9
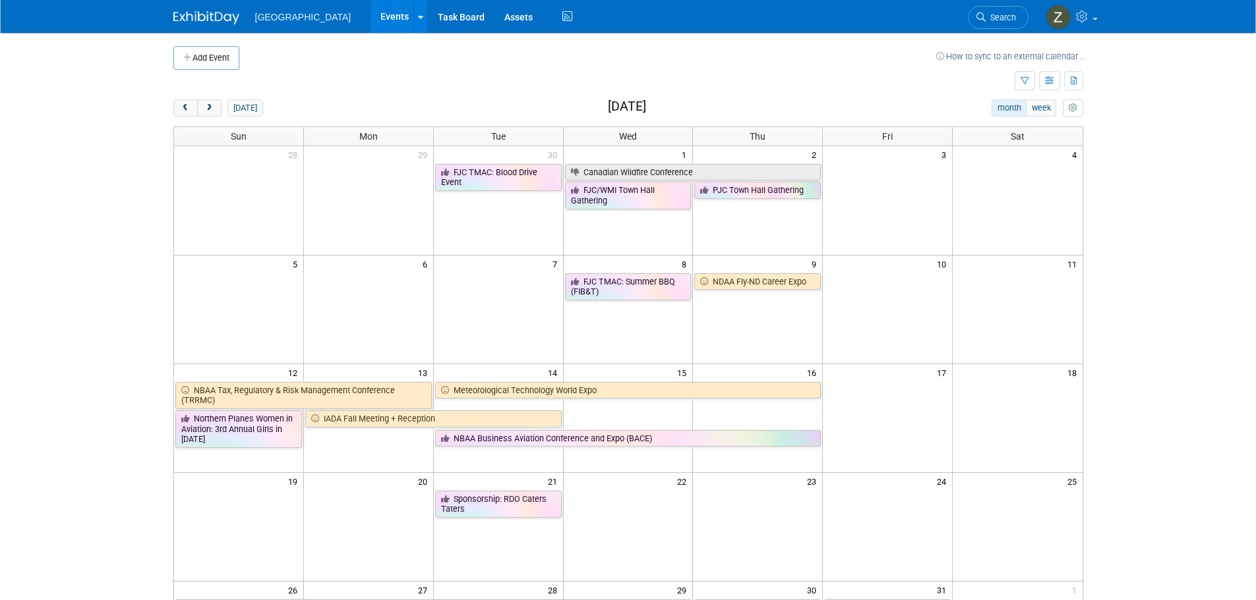
click at [767, 3] on div "[GEOGRAPHIC_DATA] Events Add Event Bulk Upload Events Shareable Event Boards Re…" at bounding box center [628, 16] width 910 height 33
